Goal: Book appointment/travel/reservation

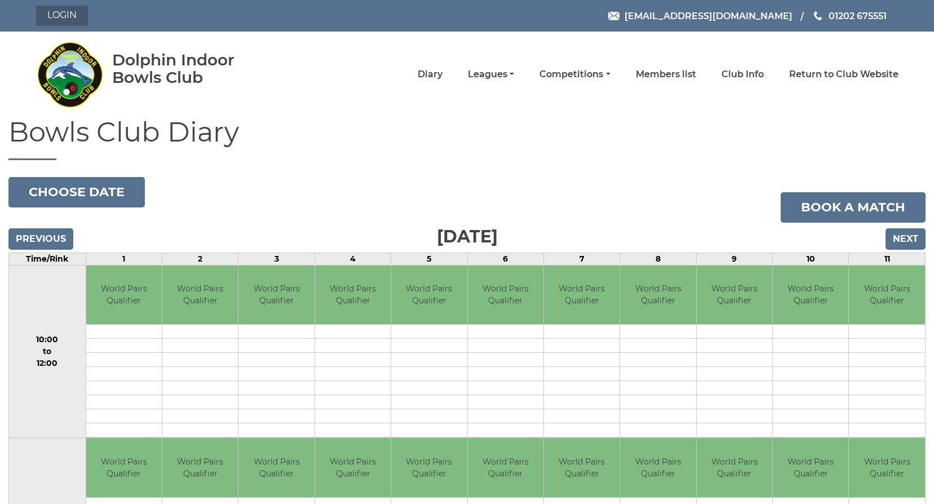
click at [43, 14] on link "Login" at bounding box center [62, 16] width 52 height 20
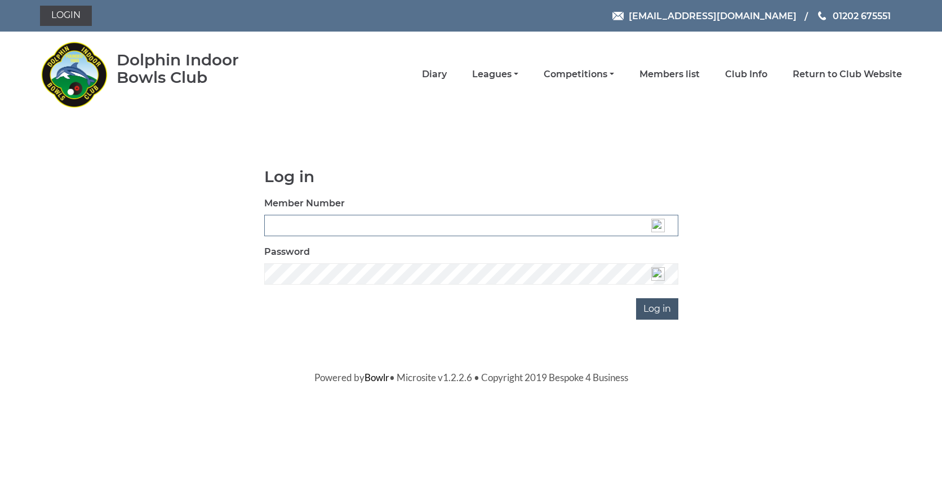
type input "3537"
click at [650, 306] on input "Log in" at bounding box center [657, 308] width 42 height 21
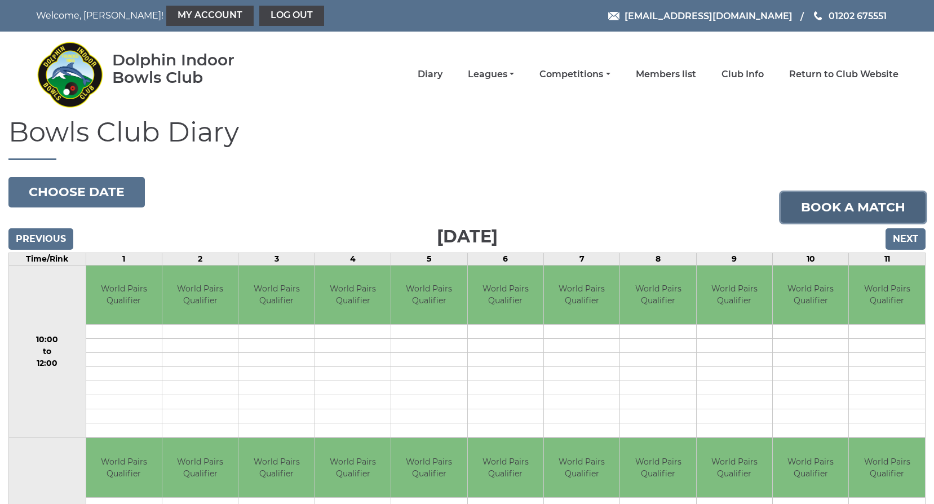
click at [843, 197] on link "Book a match" at bounding box center [853, 207] width 145 height 30
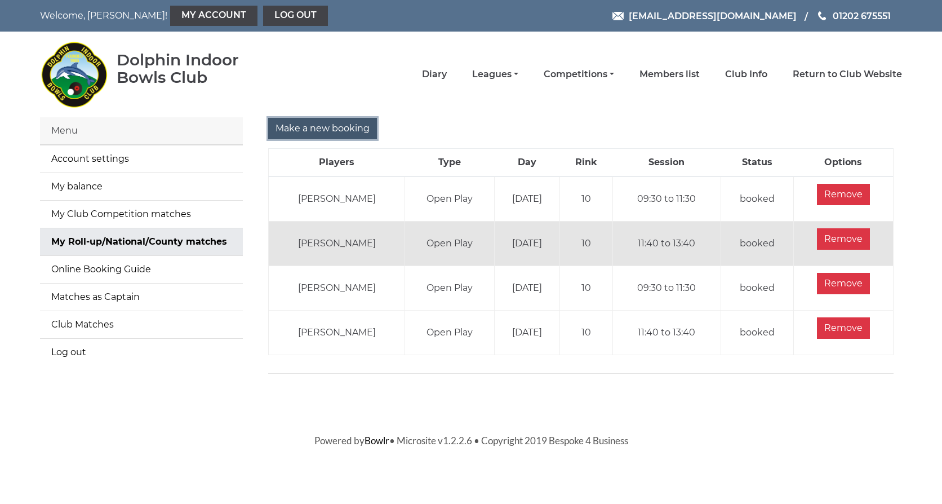
click at [320, 125] on input "Make a new booking" at bounding box center [322, 128] width 109 height 21
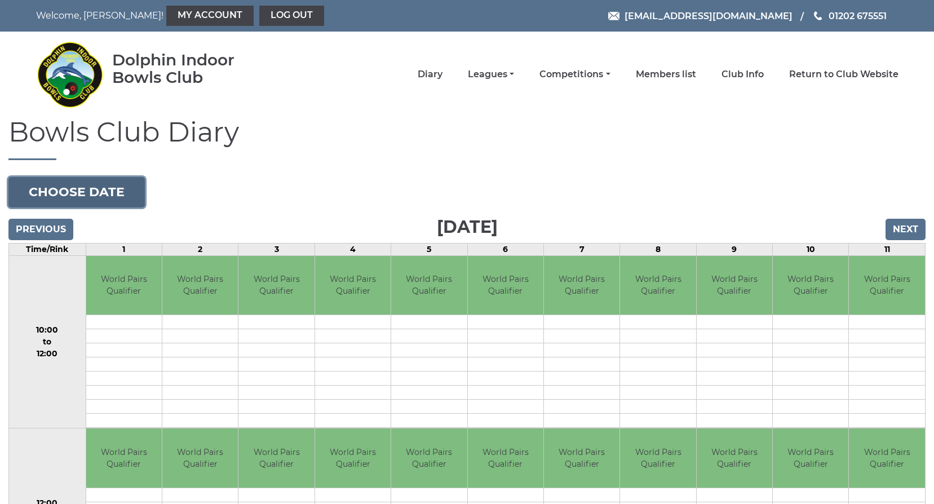
click at [64, 194] on button "Choose date" at bounding box center [76, 192] width 136 height 30
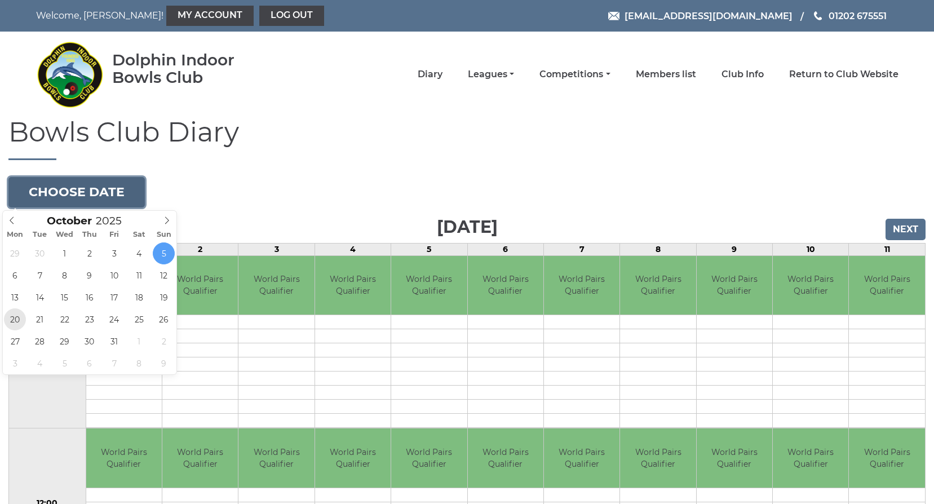
type input "2025-10-20"
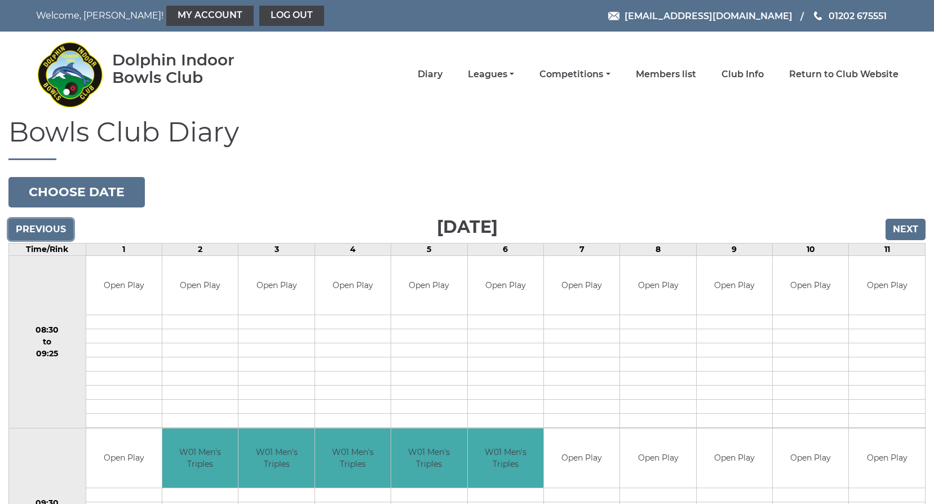
click at [52, 225] on input "Previous" at bounding box center [40, 229] width 65 height 21
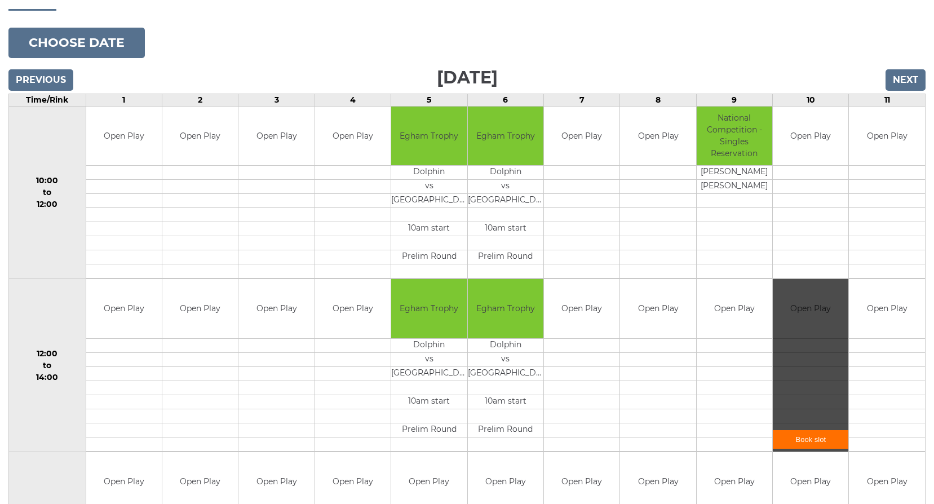
scroll to position [169, 0]
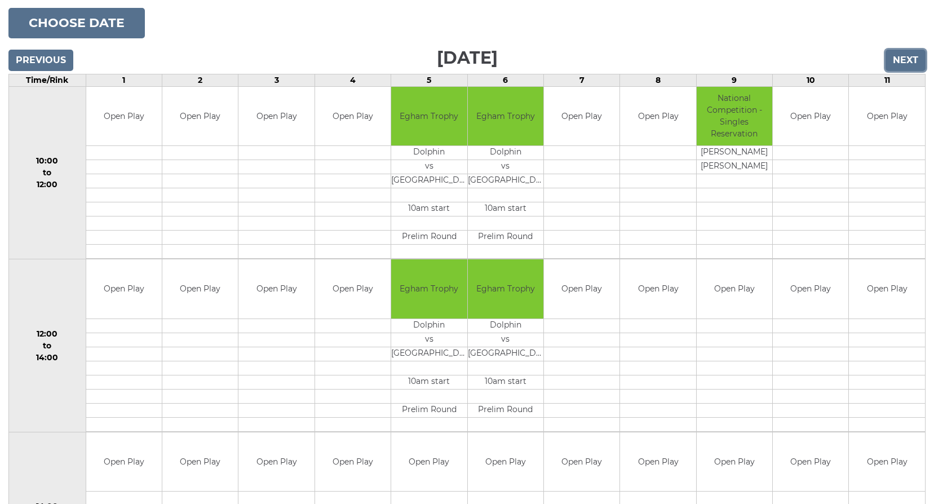
click at [905, 56] on input "Next" at bounding box center [905, 60] width 40 height 21
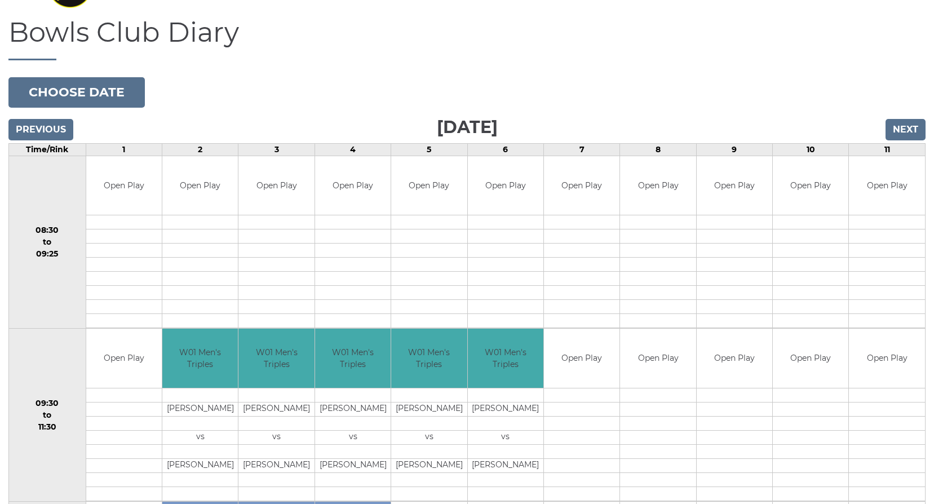
scroll to position [169, 0]
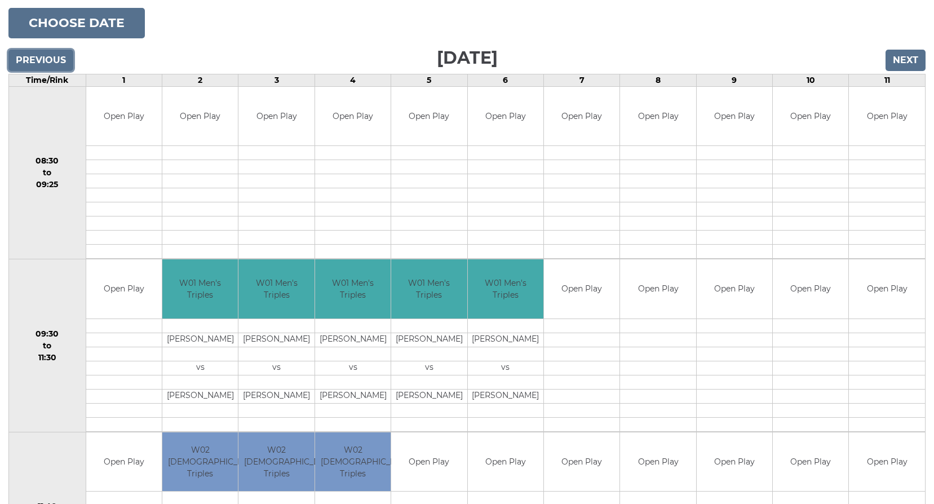
click at [24, 57] on input "Previous" at bounding box center [40, 60] width 65 height 21
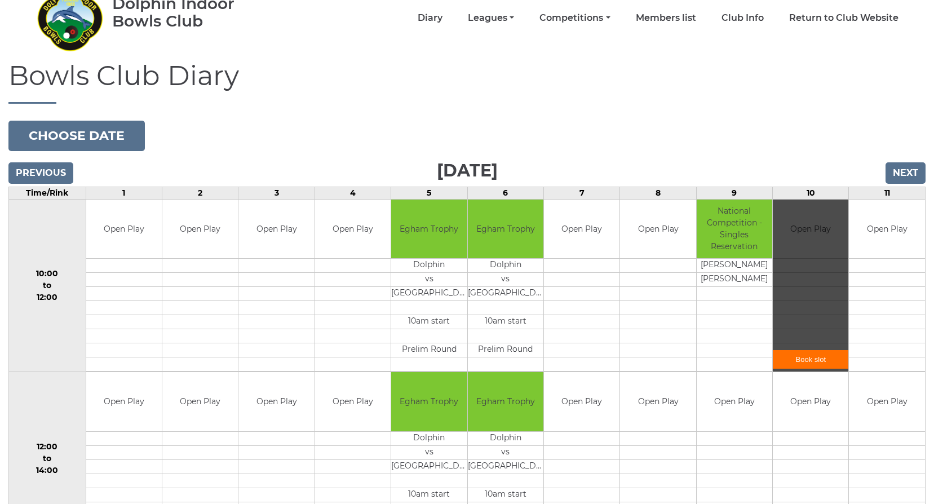
scroll to position [113, 0]
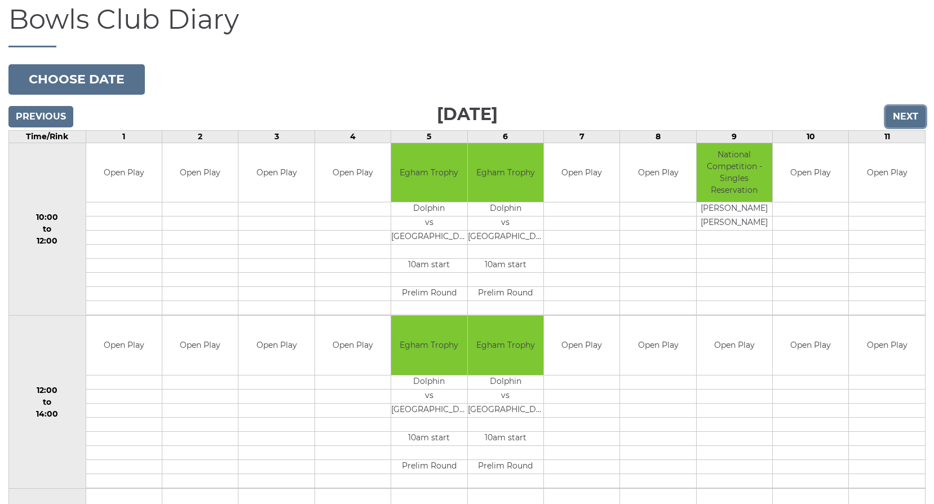
click at [911, 112] on input "Next" at bounding box center [905, 116] width 40 height 21
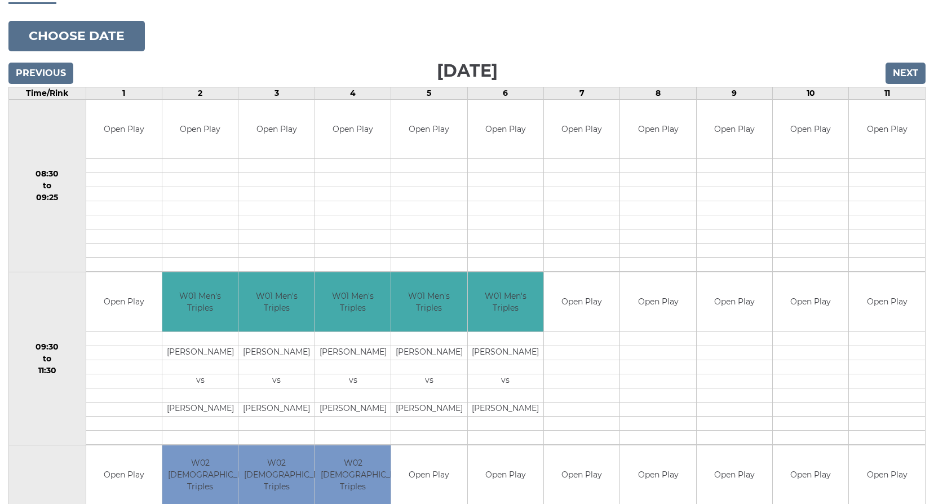
scroll to position [169, 0]
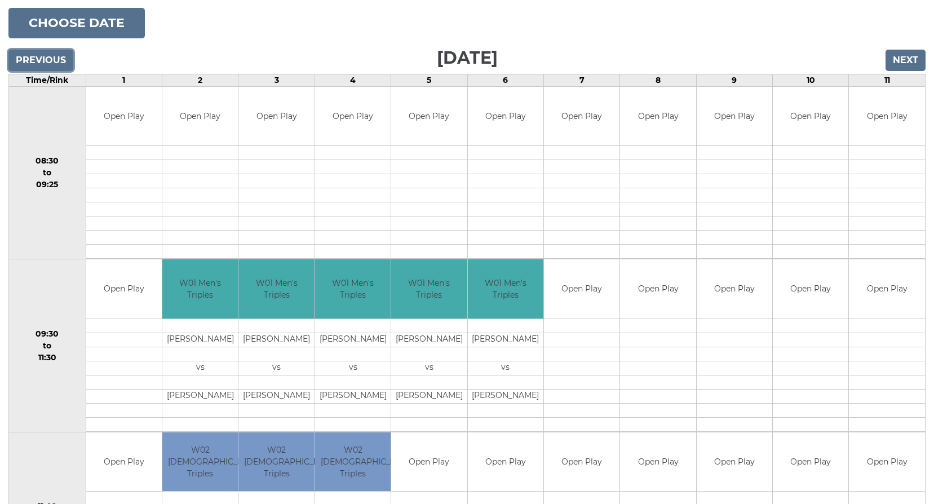
click at [27, 61] on input "Previous" at bounding box center [40, 60] width 65 height 21
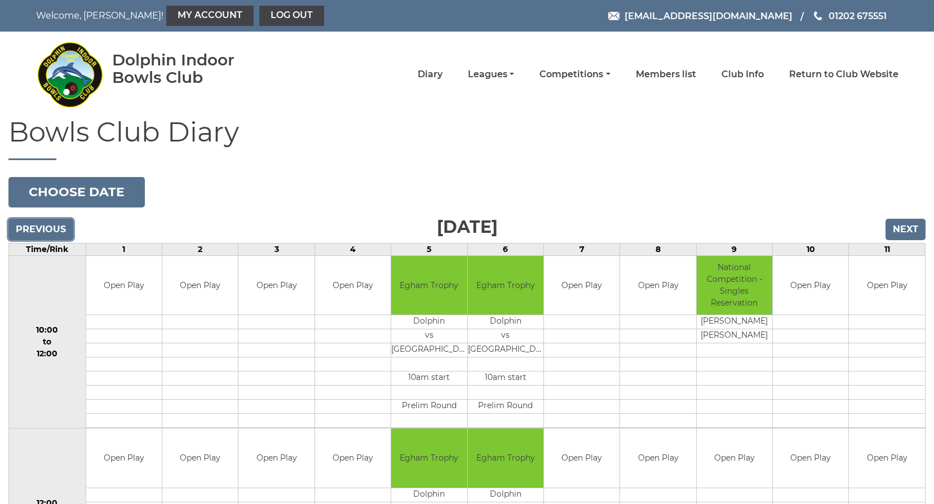
click at [36, 224] on input "Previous" at bounding box center [40, 229] width 65 height 21
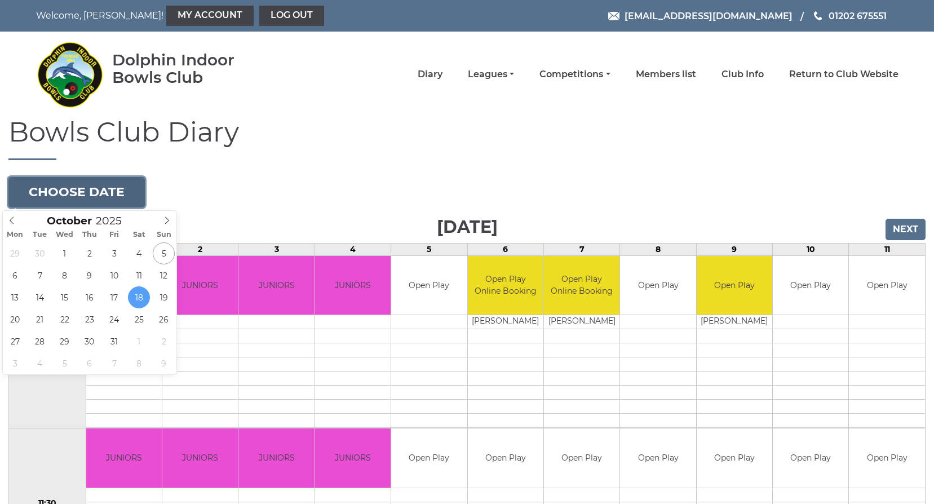
click at [60, 185] on button "Choose date" at bounding box center [76, 192] width 136 height 30
type input "2025-10-11"
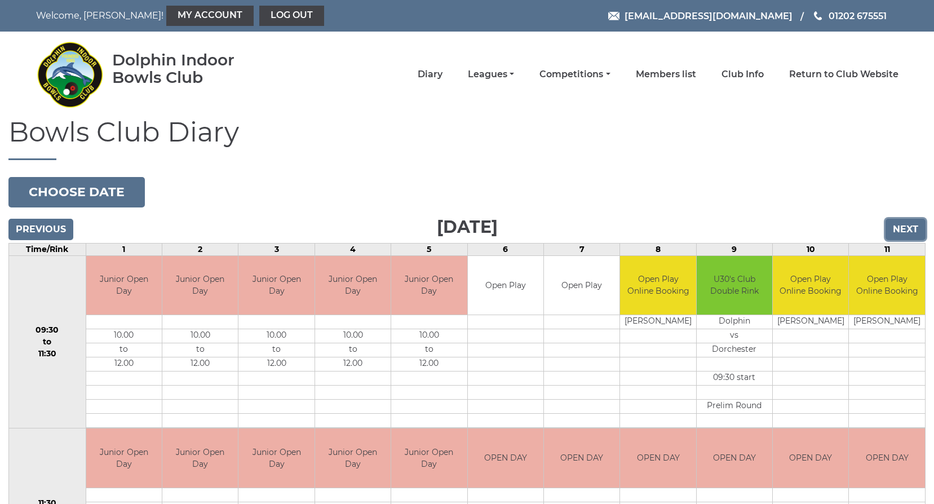
click at [895, 227] on input "Next" at bounding box center [905, 229] width 40 height 21
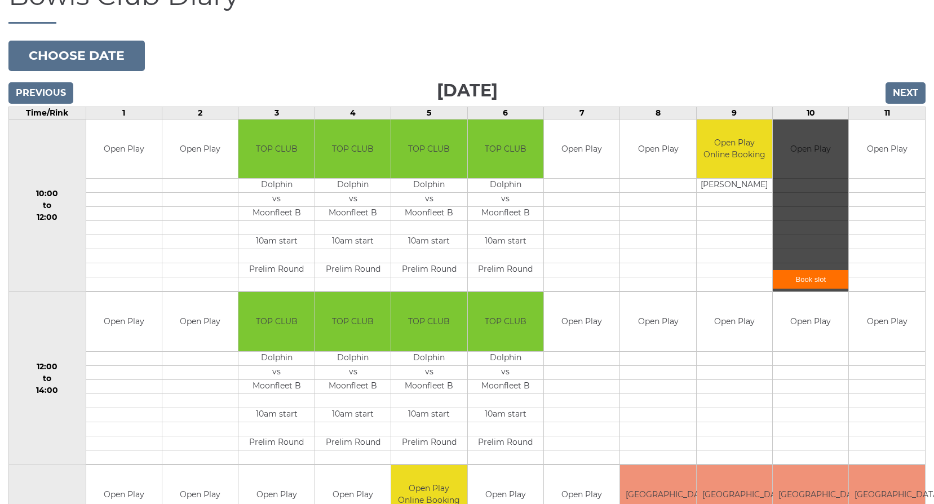
scroll to position [169, 0]
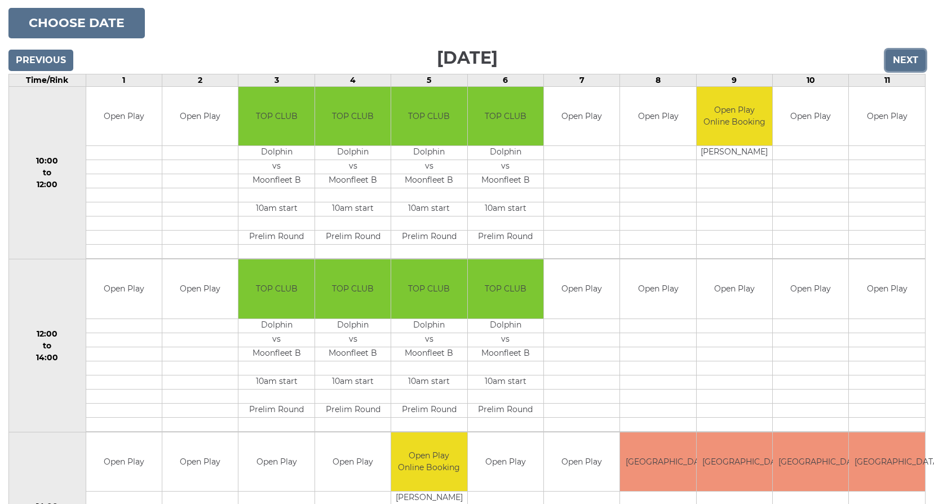
click at [894, 58] on input "Next" at bounding box center [905, 60] width 40 height 21
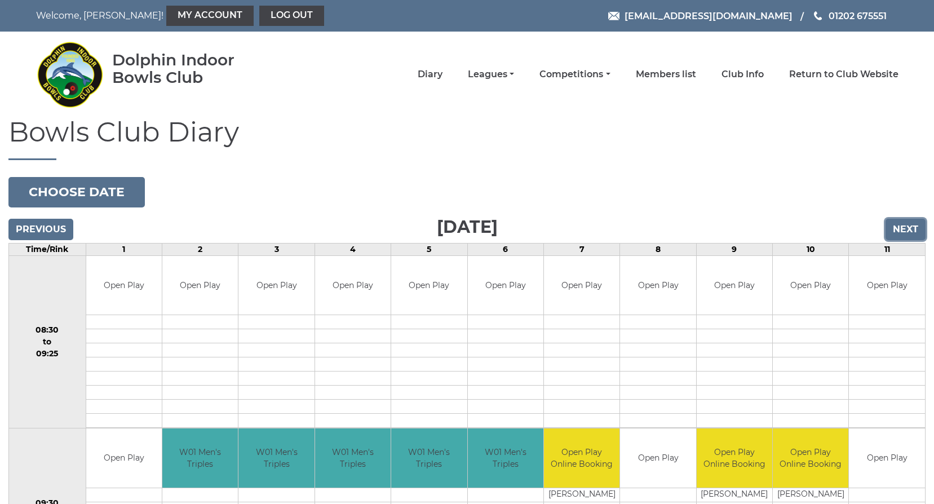
click at [917, 228] on input "Next" at bounding box center [905, 229] width 40 height 21
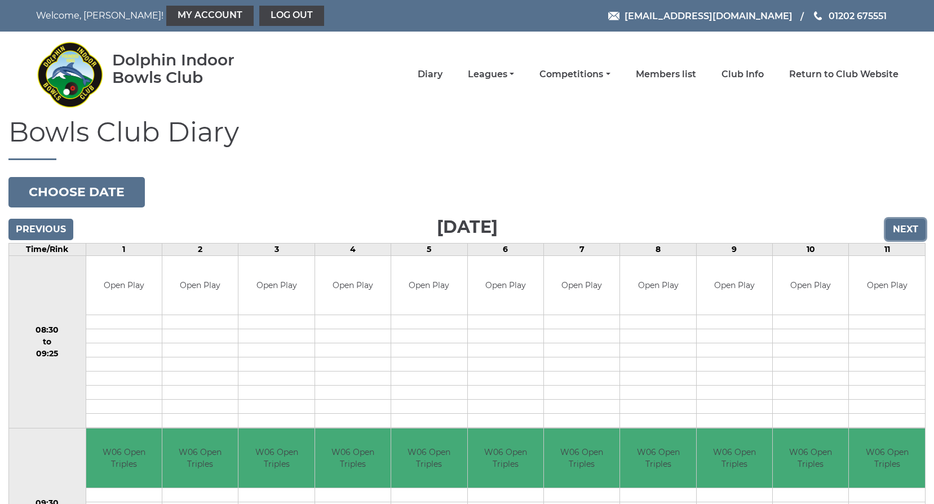
click at [908, 229] on input "Next" at bounding box center [905, 229] width 40 height 21
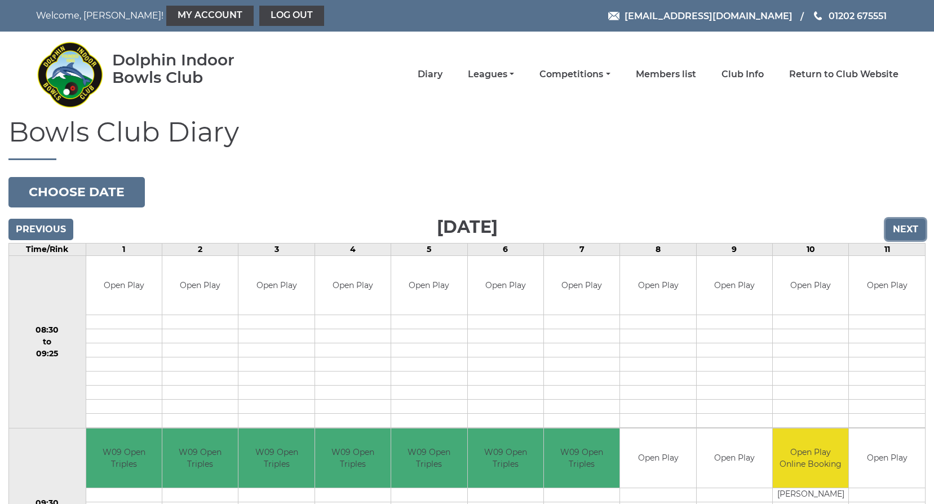
click at [908, 229] on input "Next" at bounding box center [905, 229] width 40 height 21
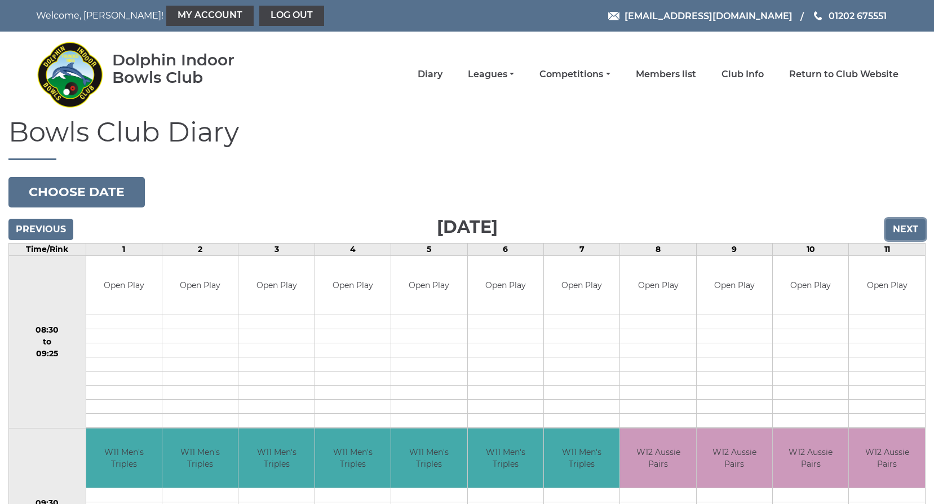
click at [902, 228] on input "Next" at bounding box center [905, 229] width 40 height 21
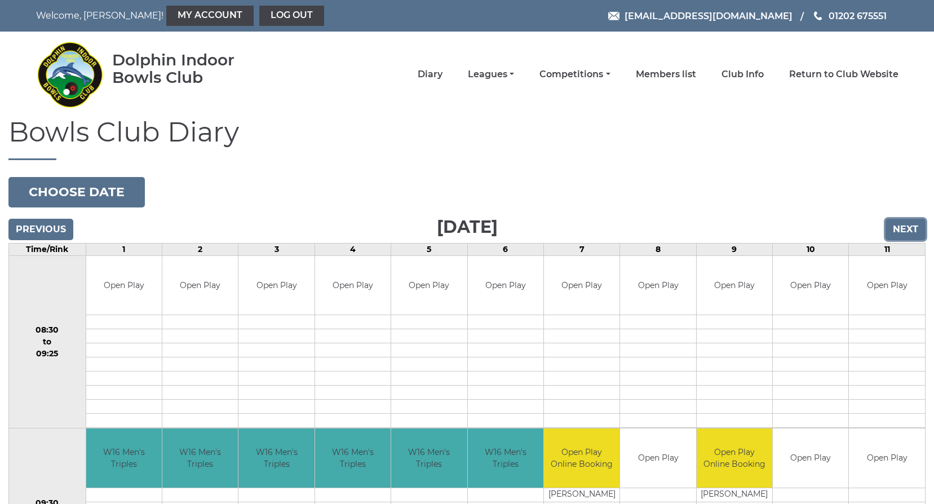
click at [902, 228] on input "Next" at bounding box center [905, 229] width 40 height 21
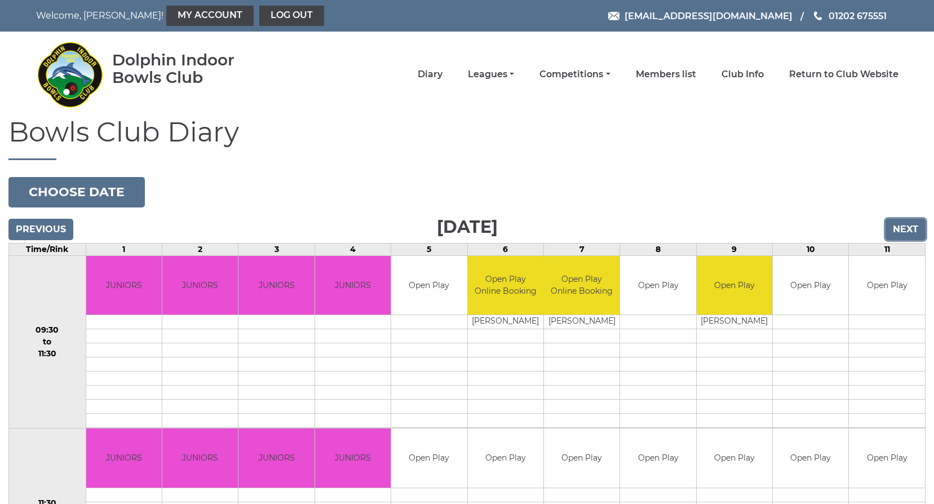
click at [902, 228] on input "Next" at bounding box center [905, 229] width 40 height 21
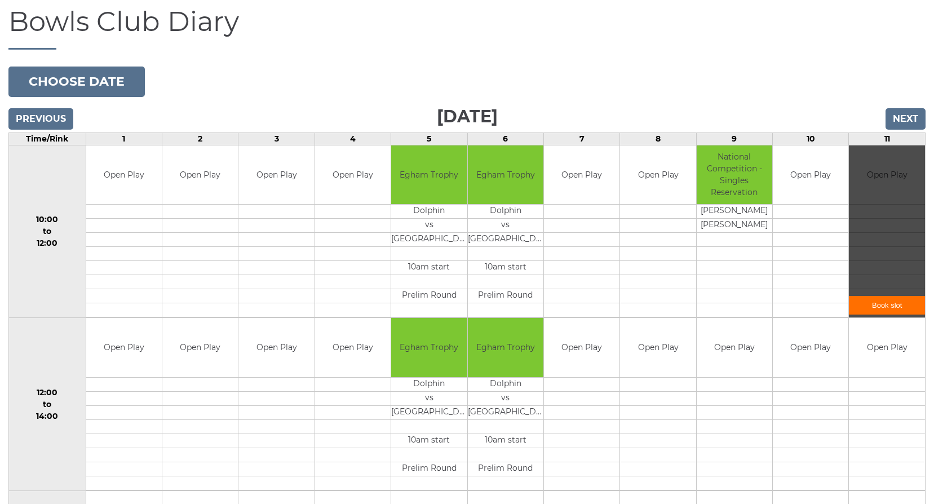
scroll to position [113, 0]
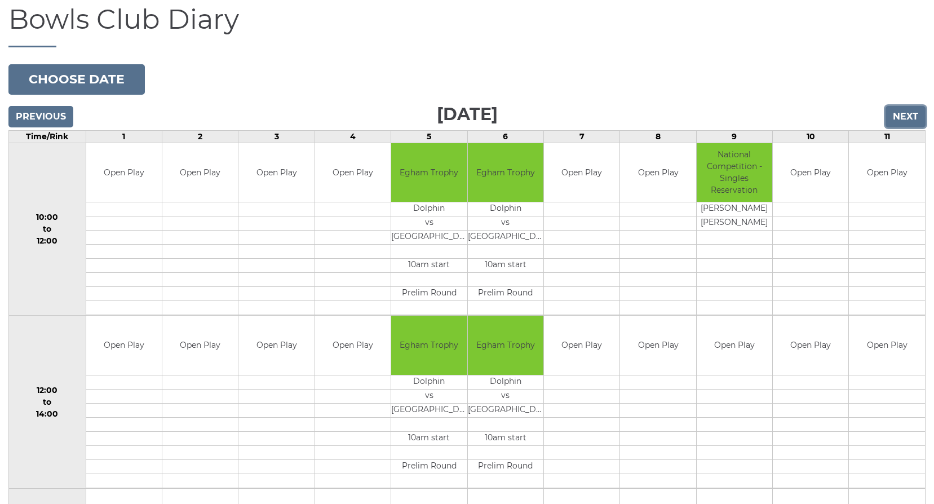
click at [900, 117] on input "Next" at bounding box center [905, 116] width 40 height 21
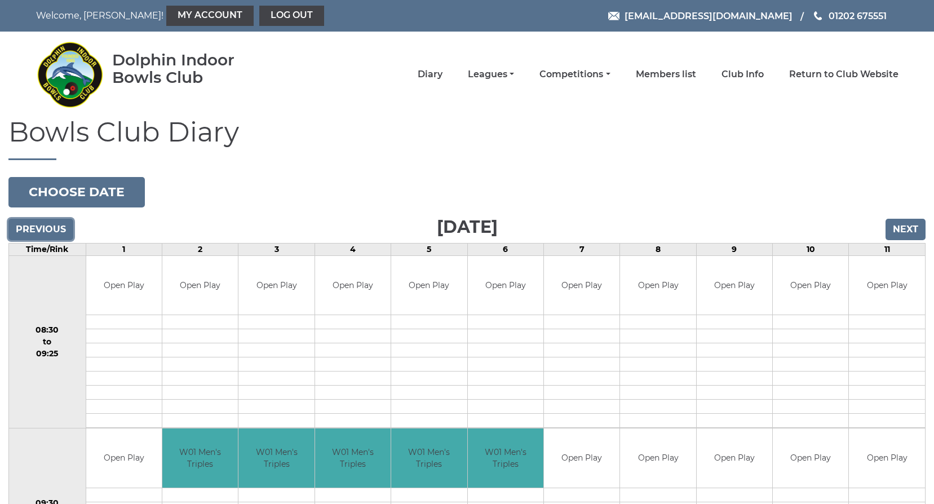
click at [28, 227] on input "Previous" at bounding box center [40, 229] width 65 height 21
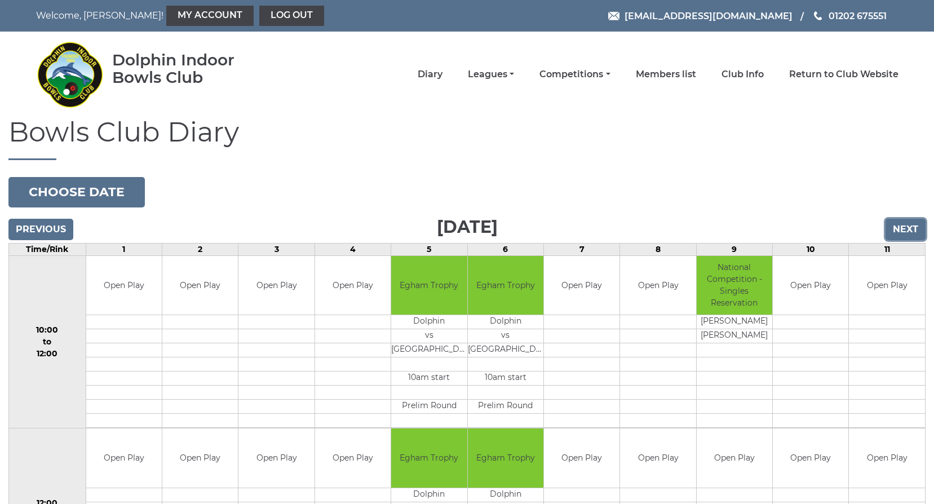
click at [904, 228] on input "Next" at bounding box center [905, 229] width 40 height 21
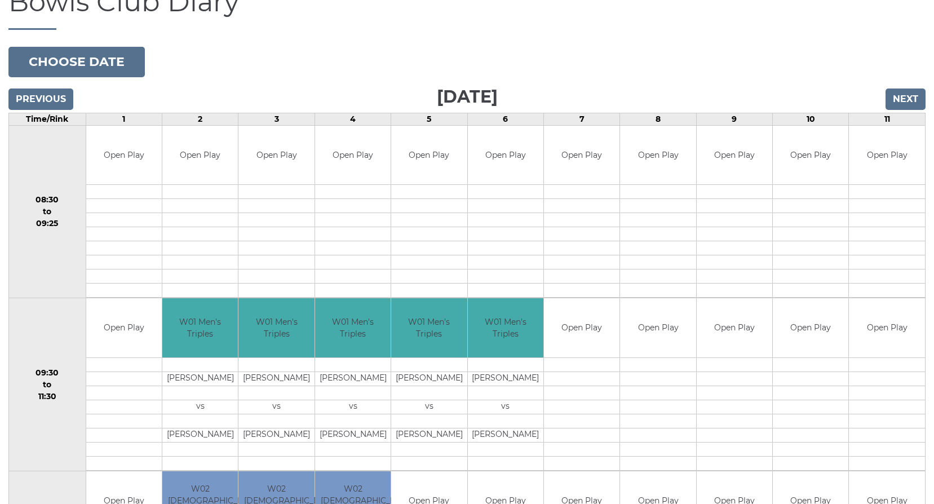
scroll to position [169, 0]
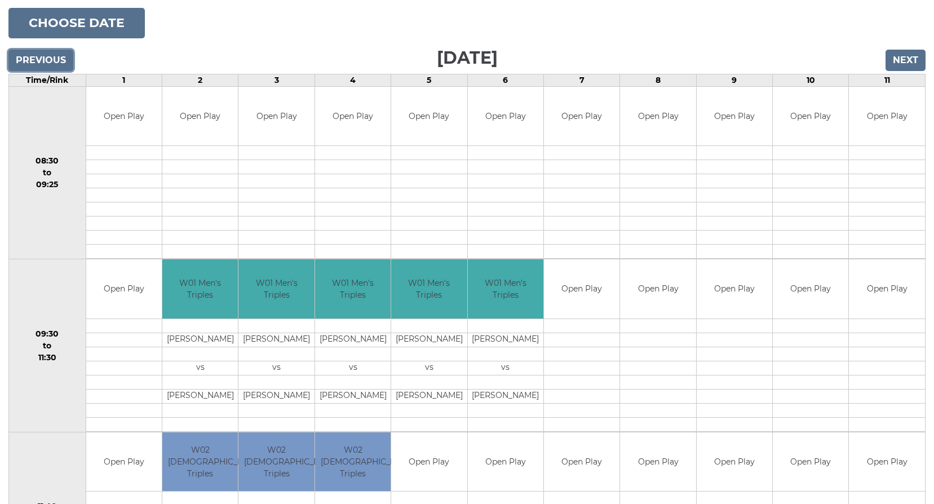
click at [40, 59] on input "Previous" at bounding box center [40, 60] width 65 height 21
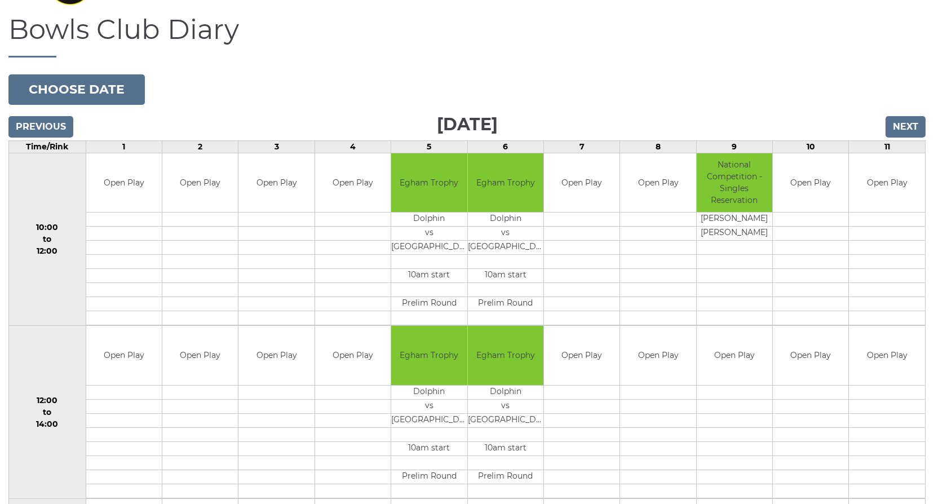
scroll to position [113, 0]
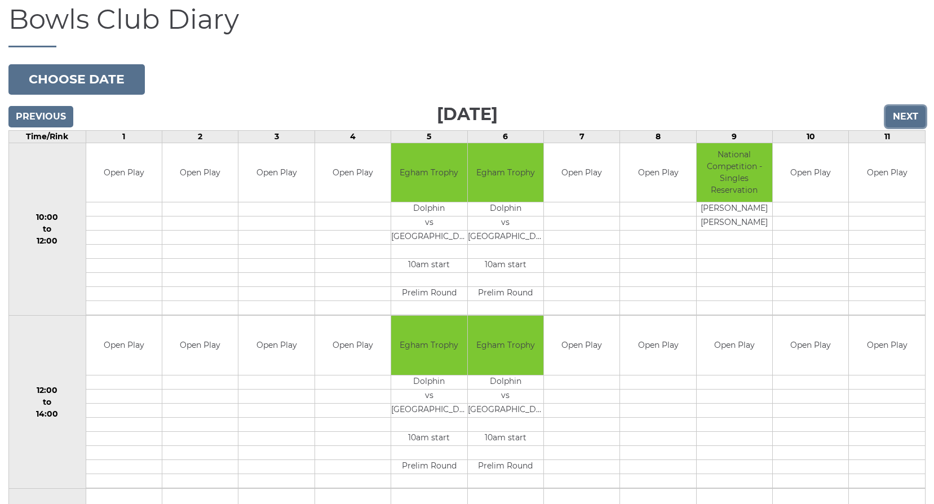
click at [904, 118] on input "Next" at bounding box center [905, 116] width 40 height 21
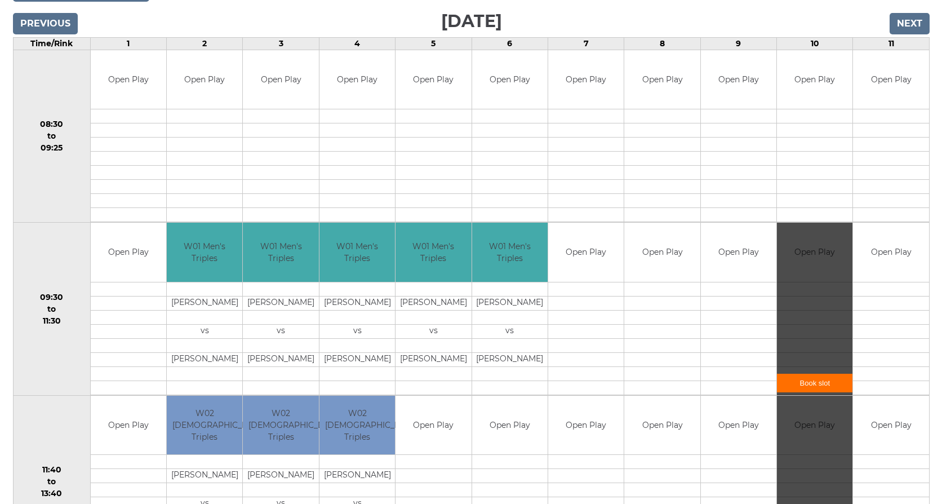
scroll to position [225, 0]
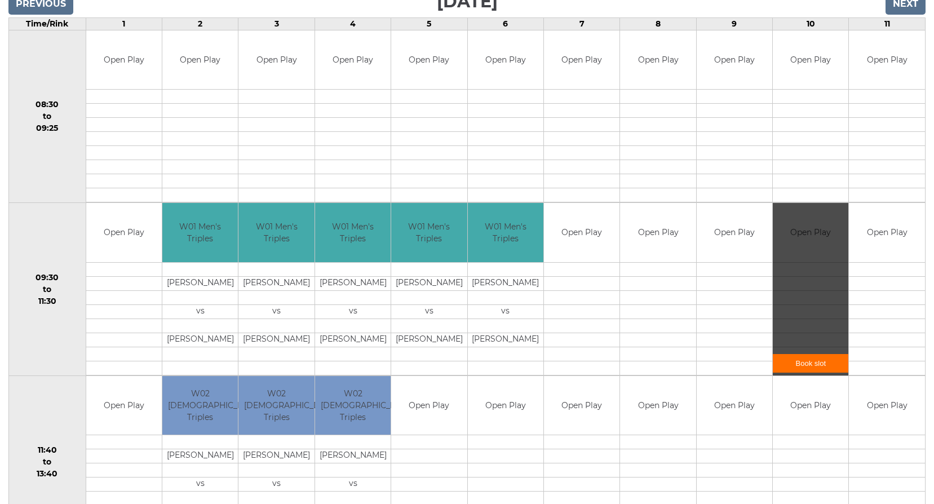
click at [815, 357] on link "Book slot" at bounding box center [811, 363] width 76 height 19
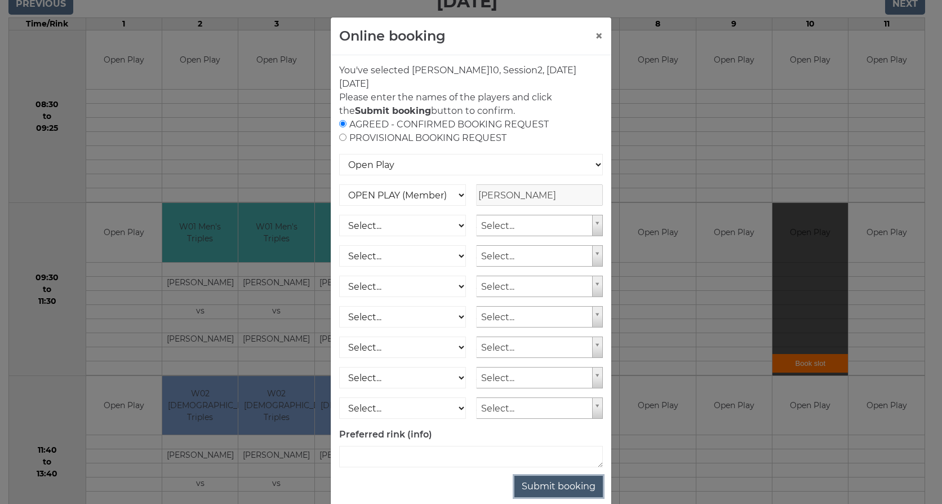
click at [528, 486] on button "Submit booking" at bounding box center [559, 486] width 88 height 21
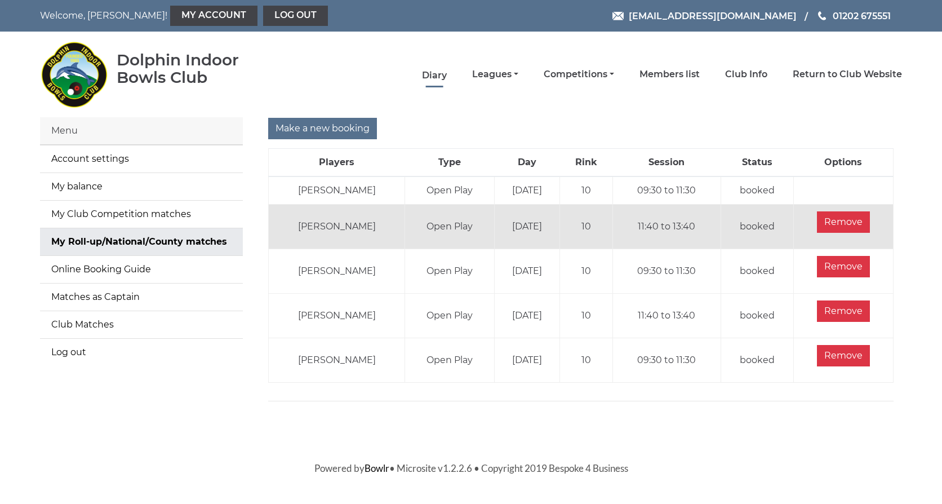
click at [428, 76] on link "Diary" at bounding box center [434, 75] width 25 height 12
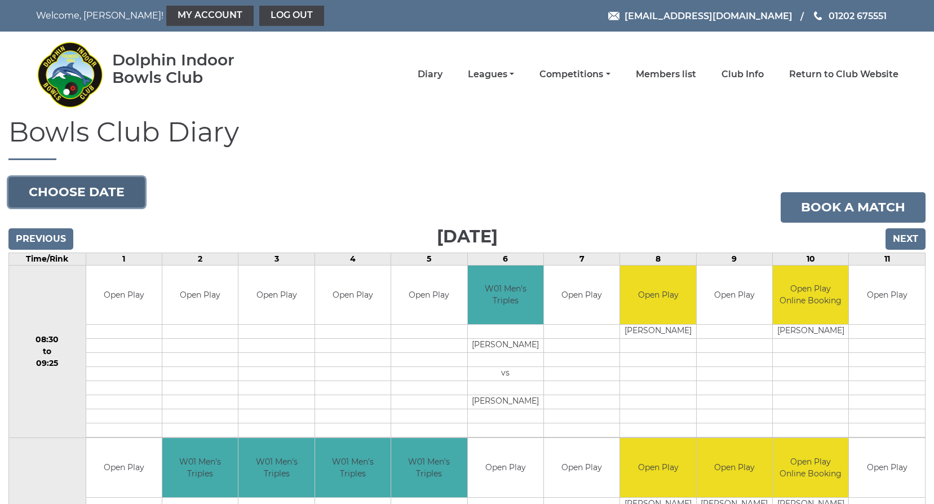
click at [68, 187] on button "Choose date" at bounding box center [76, 192] width 136 height 30
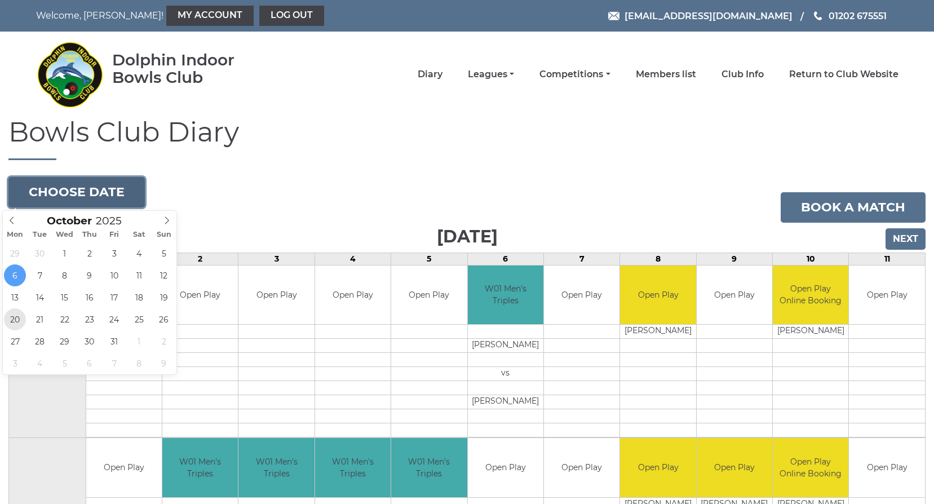
type input "[DATE]"
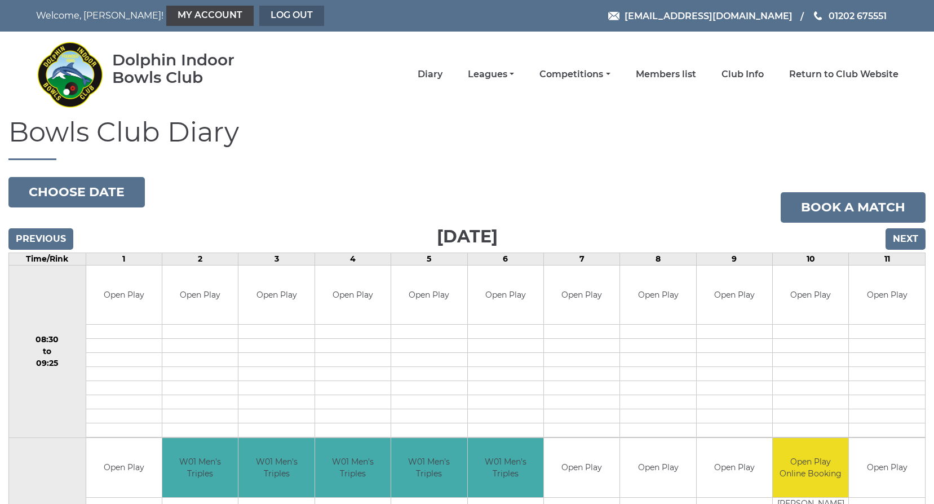
click at [264, 20] on link "Log out" at bounding box center [291, 16] width 65 height 20
